Goal: Navigation & Orientation: Go to known website

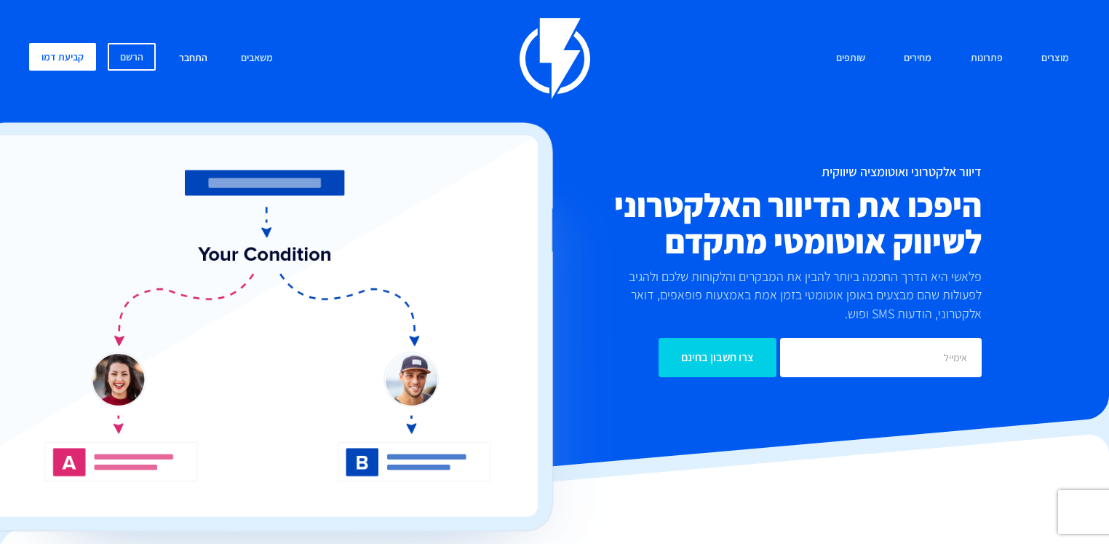
click at [194, 55] on link "התחבר" at bounding box center [193, 58] width 50 height 31
